Goal: Task Accomplishment & Management: Manage account settings

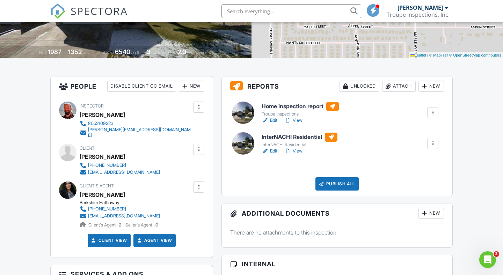
scroll to position [132, 0]
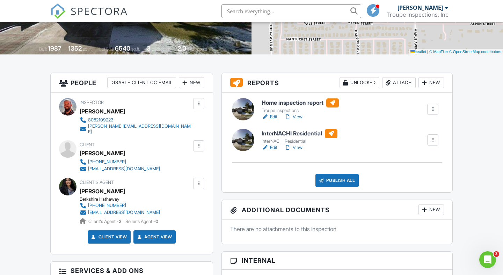
click at [295, 146] on link "View" at bounding box center [293, 147] width 18 height 7
click at [298, 118] on link "View" at bounding box center [293, 117] width 18 height 7
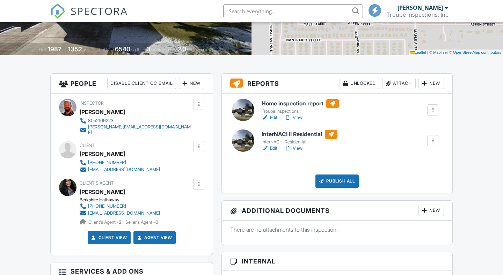
scroll to position [132, 0]
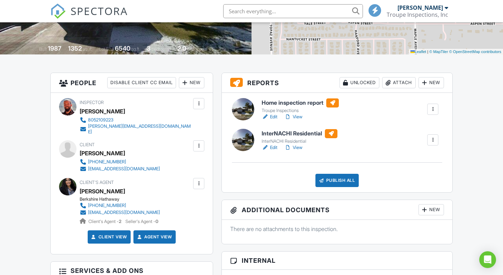
click at [434, 109] on div at bounding box center [432, 109] width 7 height 7
click at [386, 108] on div "Home inspection report Troupe Inspections Edit View Quick Publish Copy Delete" at bounding box center [350, 110] width 185 height 22
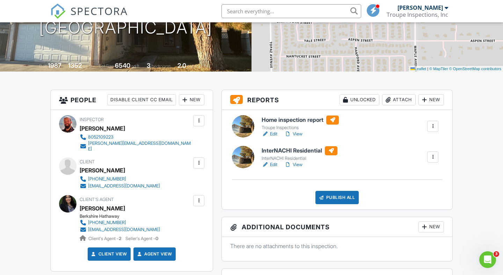
click at [298, 164] on link "View" at bounding box center [293, 164] width 18 height 7
click at [298, 135] on link "View" at bounding box center [293, 134] width 18 height 7
click at [435, 126] on div at bounding box center [432, 126] width 7 height 7
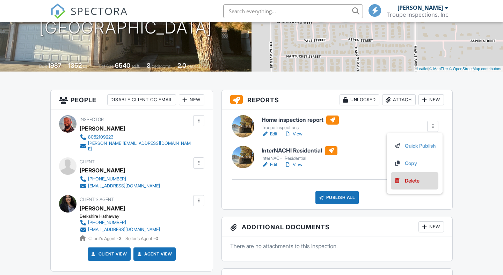
click at [415, 179] on div "Delete" at bounding box center [412, 181] width 15 height 8
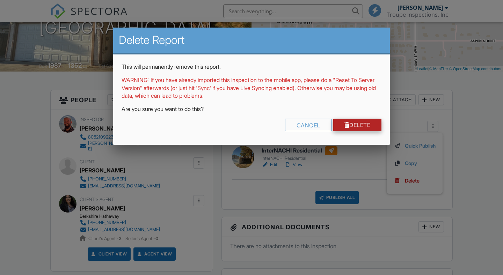
click at [345, 127] on div at bounding box center [347, 125] width 5 height 6
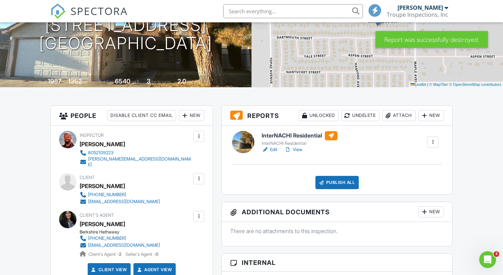
click at [300, 149] on link "View" at bounding box center [293, 149] width 18 height 7
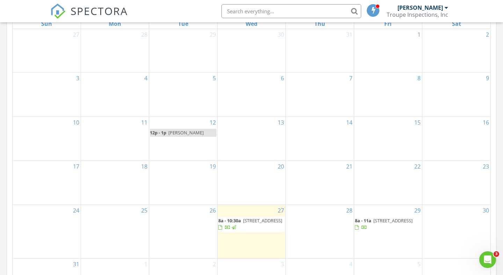
scroll to position [361, 0]
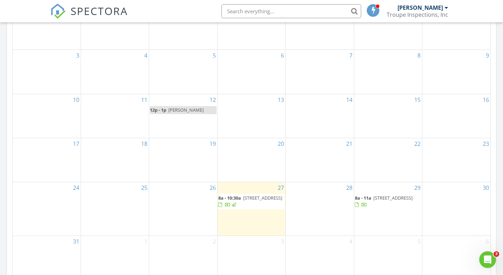
click at [381, 201] on span "942 Lucerne Ln, Lake Arrowhead 92352" at bounding box center [393, 198] width 39 height 6
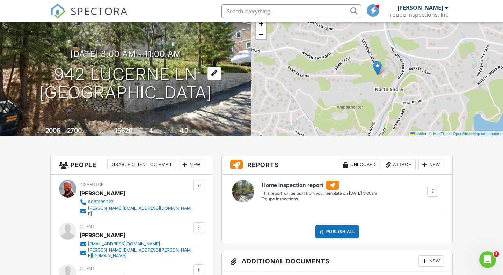
scroll to position [49, 0]
